Goal: Task Accomplishment & Management: Manage account settings

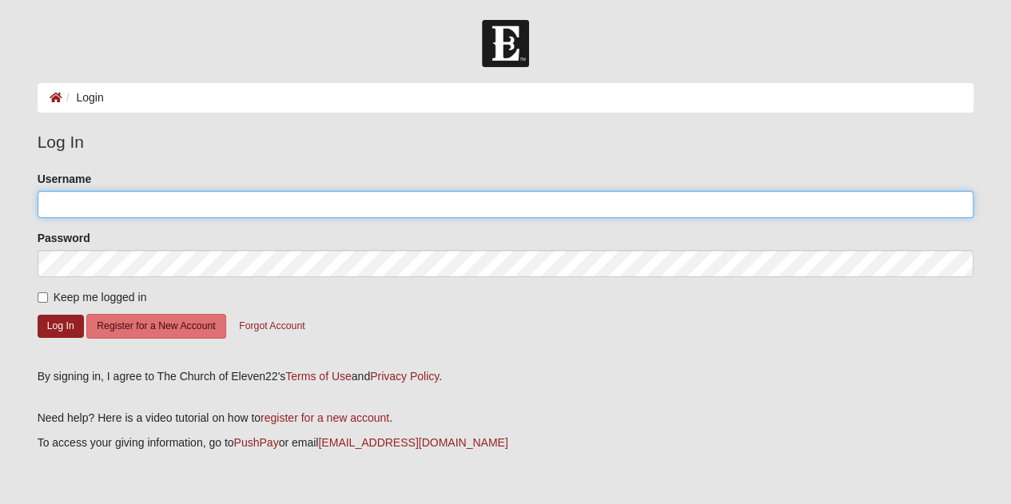
type input "Christiana904"
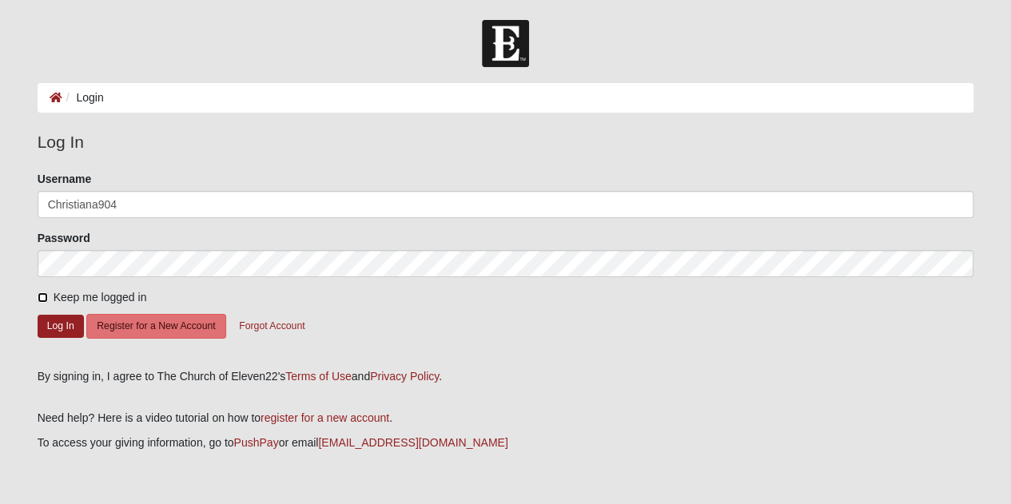
click at [41, 298] on input "Keep me logged in" at bounding box center [43, 298] width 10 height 10
checkbox input "true"
click at [49, 322] on button "Log In" at bounding box center [61, 326] width 46 height 23
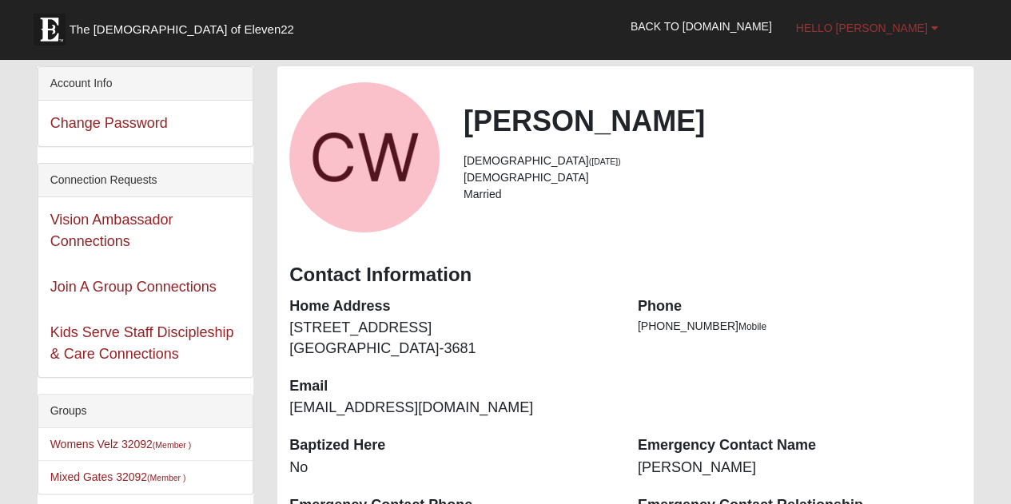
click at [944, 31] on link "Hello [PERSON_NAME]" at bounding box center [867, 28] width 166 height 40
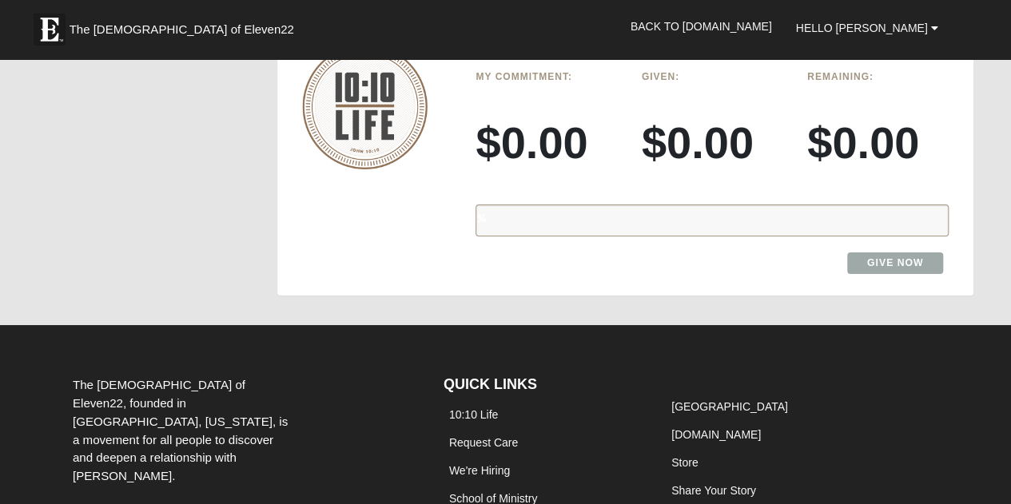
scroll to position [2892, 0]
